Goal: Information Seeking & Learning: Learn about a topic

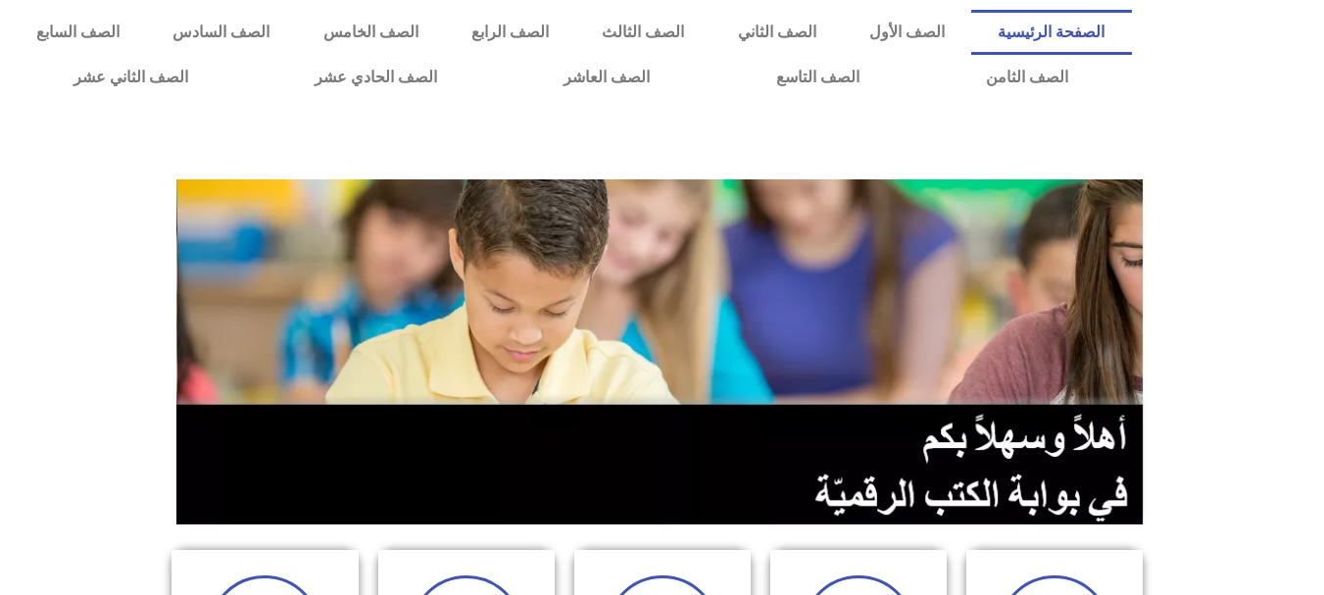
click at [941, 34] on link "الصف الأول" at bounding box center [907, 32] width 128 height 45
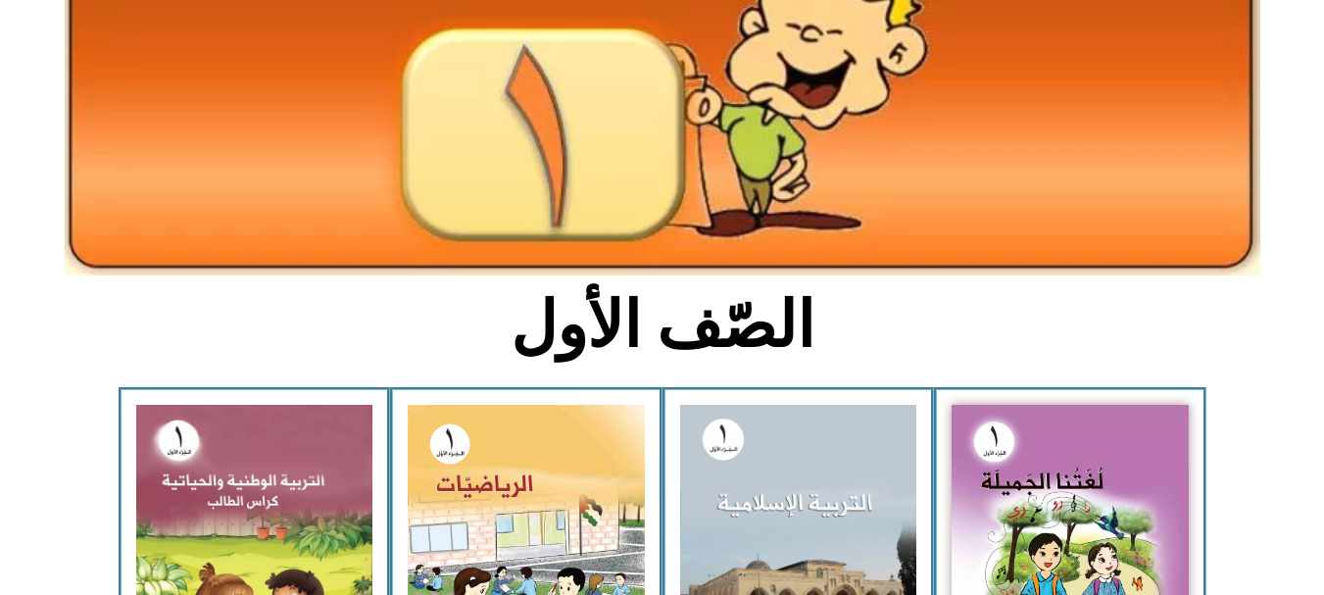
scroll to position [262, 0]
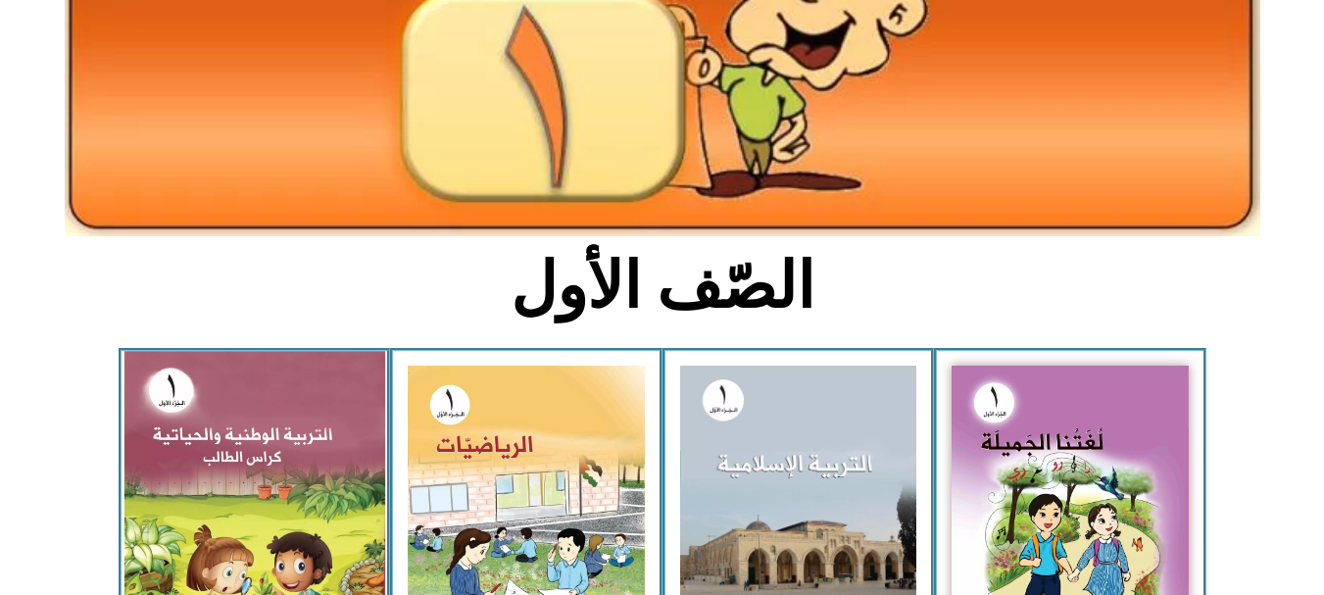
click at [224, 503] on img at bounding box center [253, 510] width 261 height 318
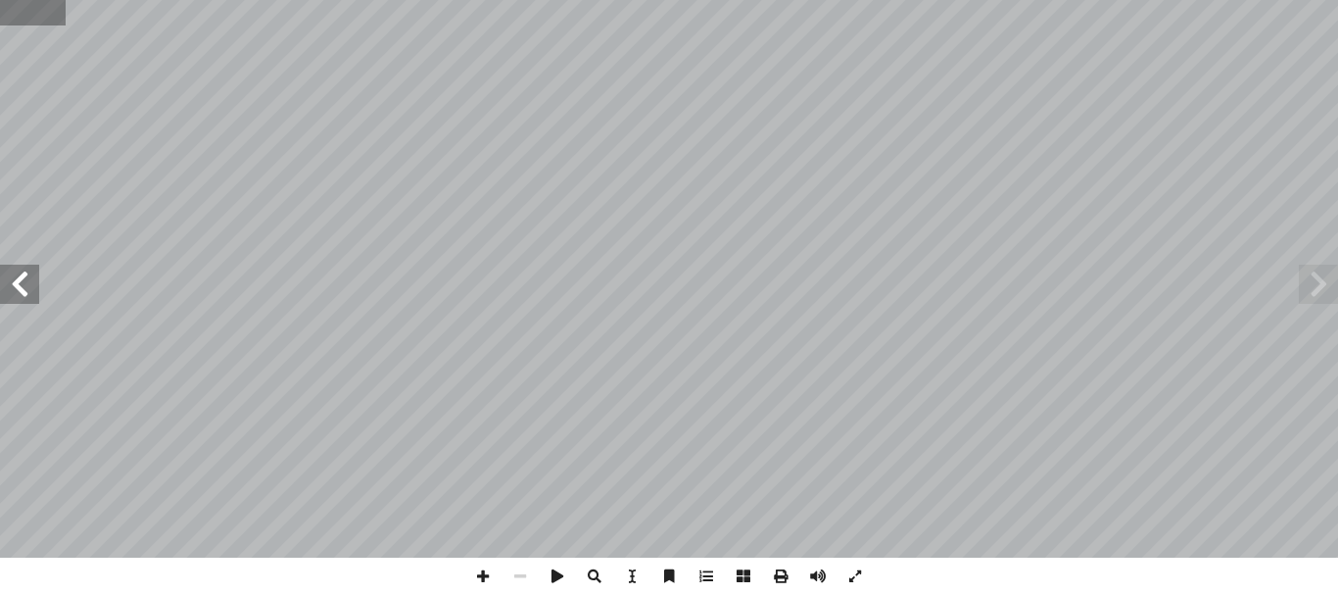
click at [17, 6] on input "text" at bounding box center [33, 12] width 66 height 25
type input "**"
click at [5, 286] on span at bounding box center [19, 284] width 39 height 39
click at [19, 277] on span at bounding box center [19, 284] width 39 height 39
click at [31, 297] on span at bounding box center [19, 284] width 39 height 39
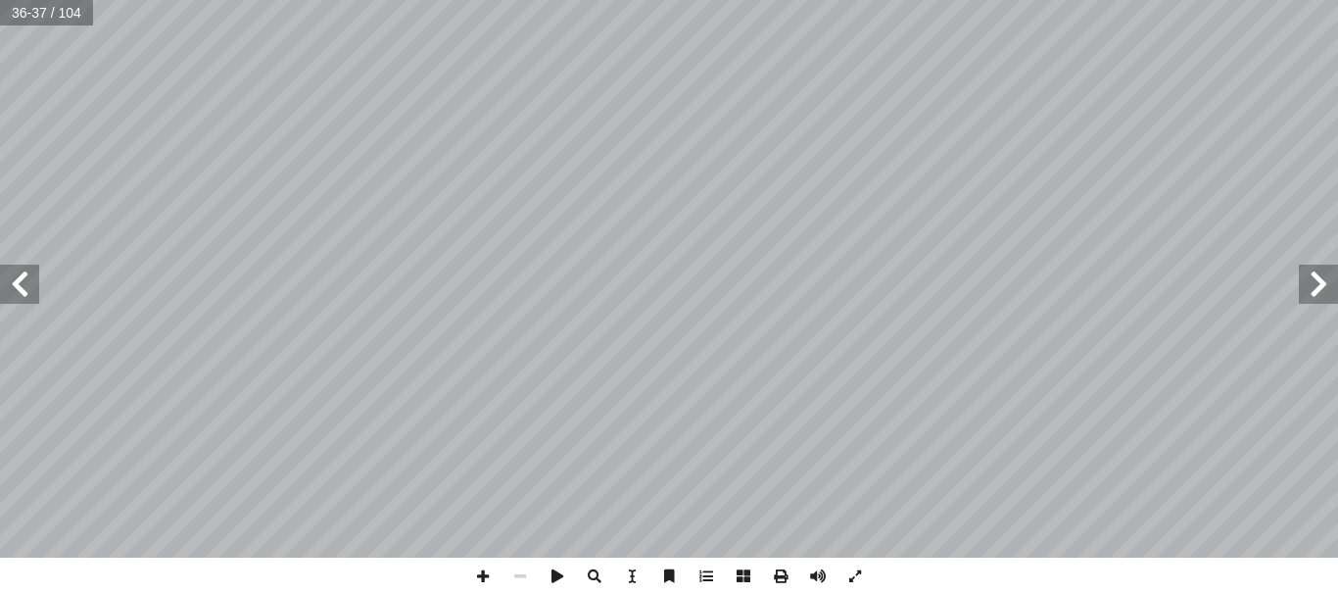
click at [16, 290] on span at bounding box center [19, 284] width 39 height 39
